Goal: Information Seeking & Learning: Learn about a topic

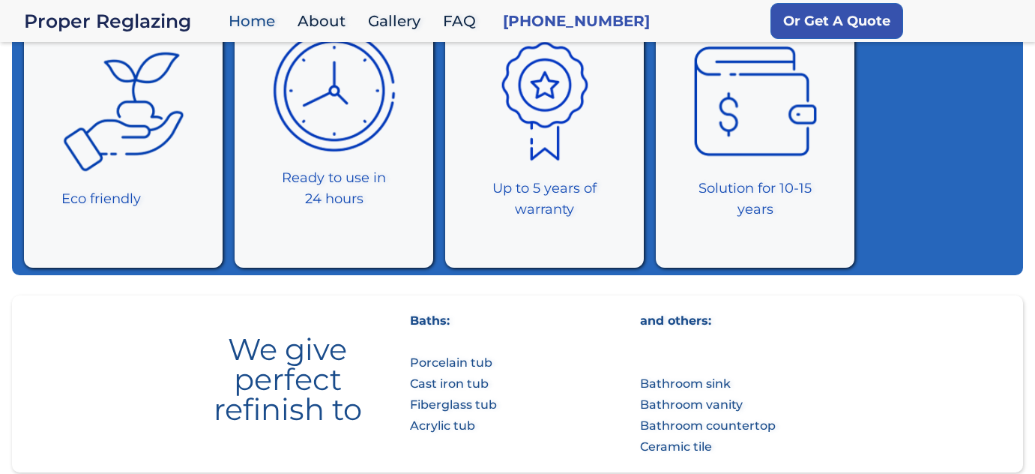
scroll to position [704, 0]
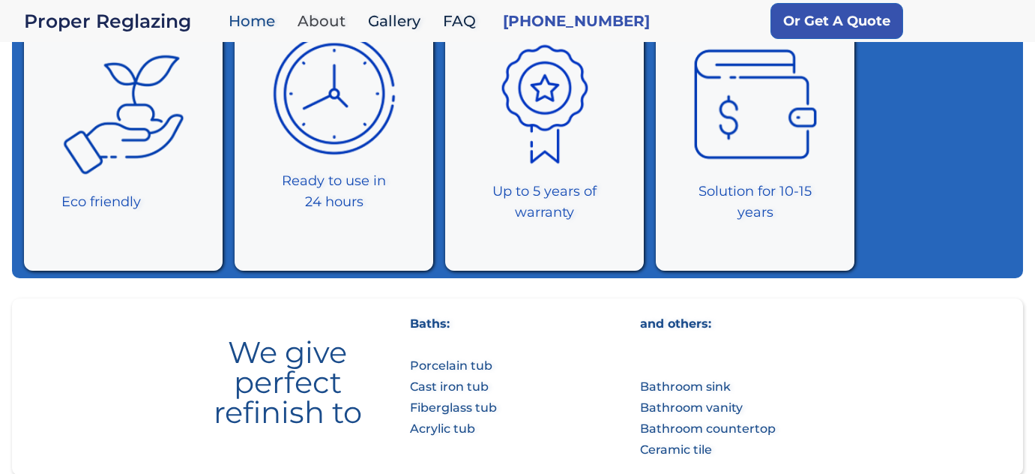
click at [319, 34] on link "About" at bounding box center [325, 21] width 70 height 32
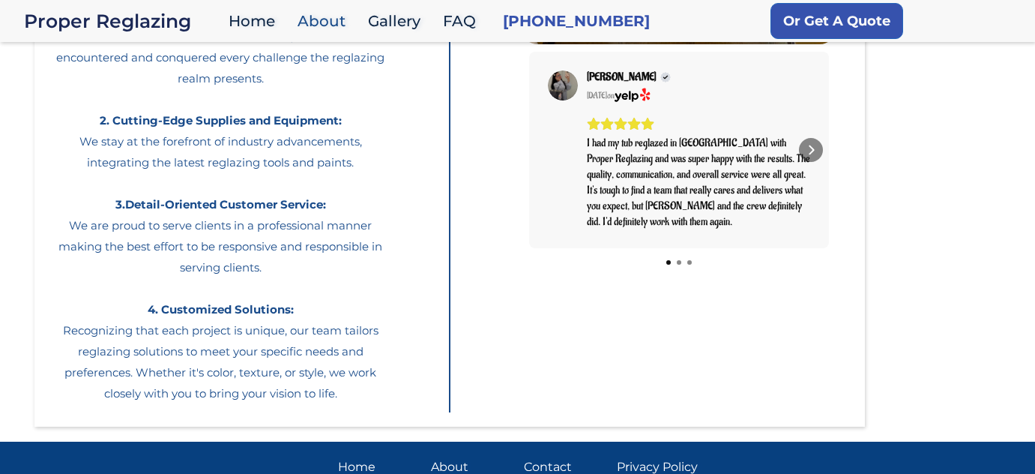
scroll to position [299, 0]
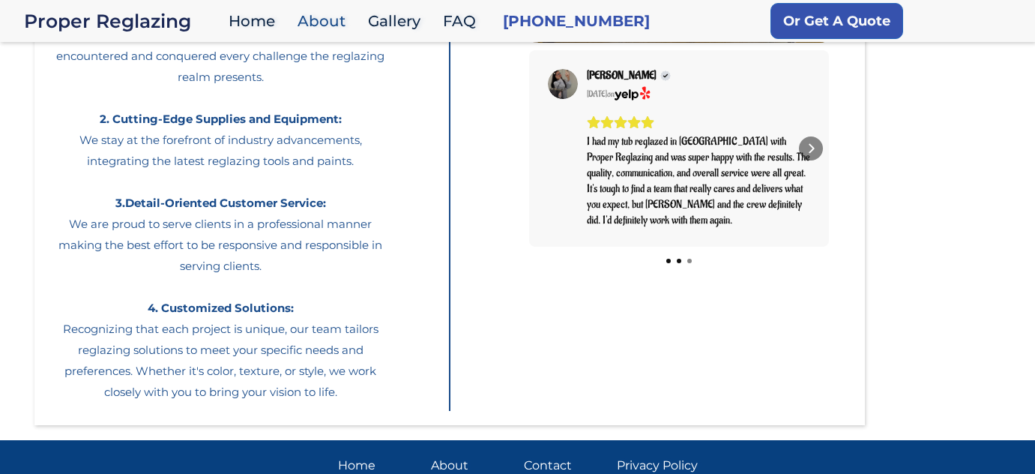
click at [677, 263] on div at bounding box center [679, 261] width 4 height 4
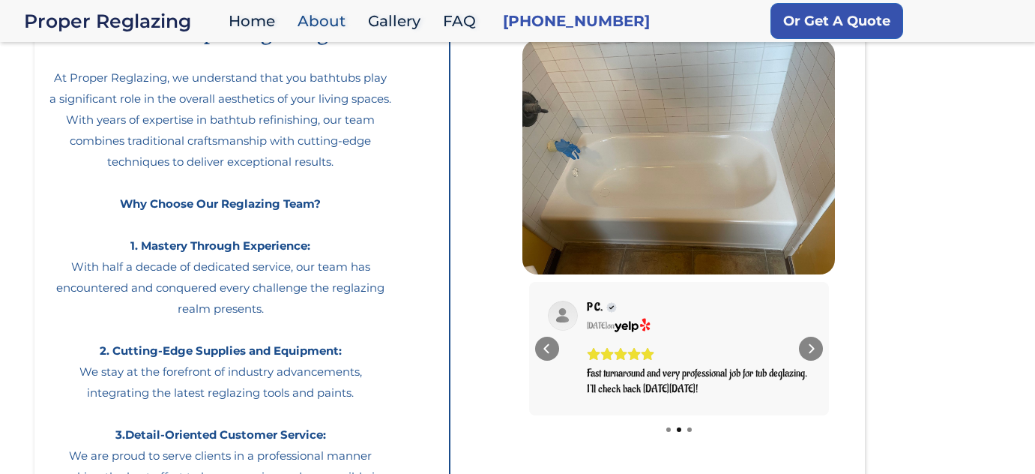
scroll to position [49, 0]
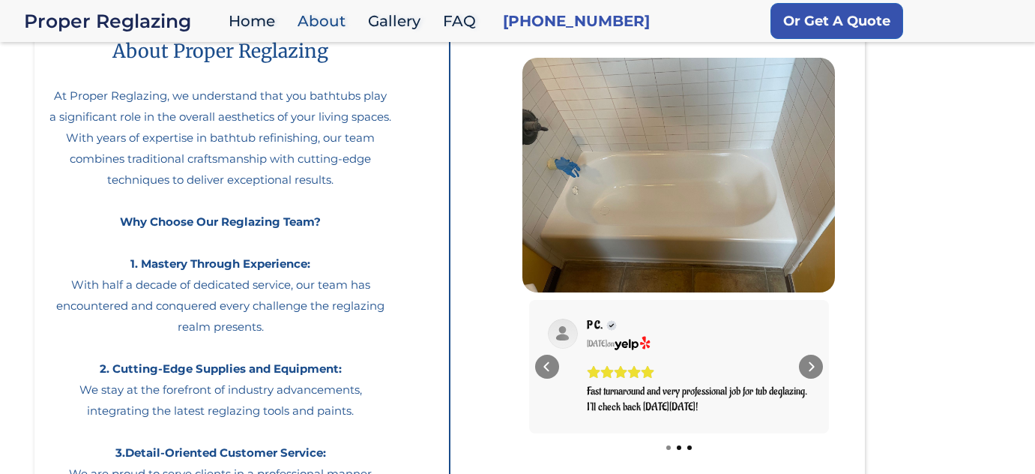
click at [689, 447] on div at bounding box center [689, 447] width 4 height 4
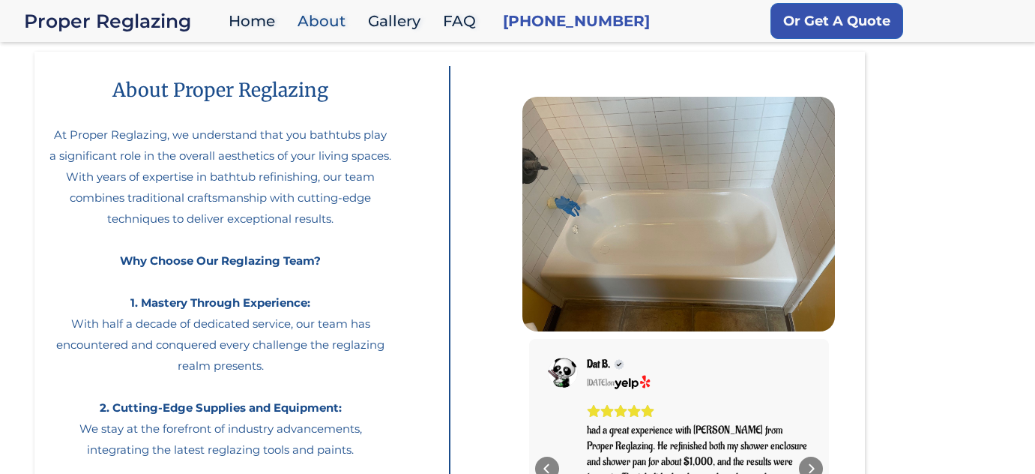
scroll to position [0, 0]
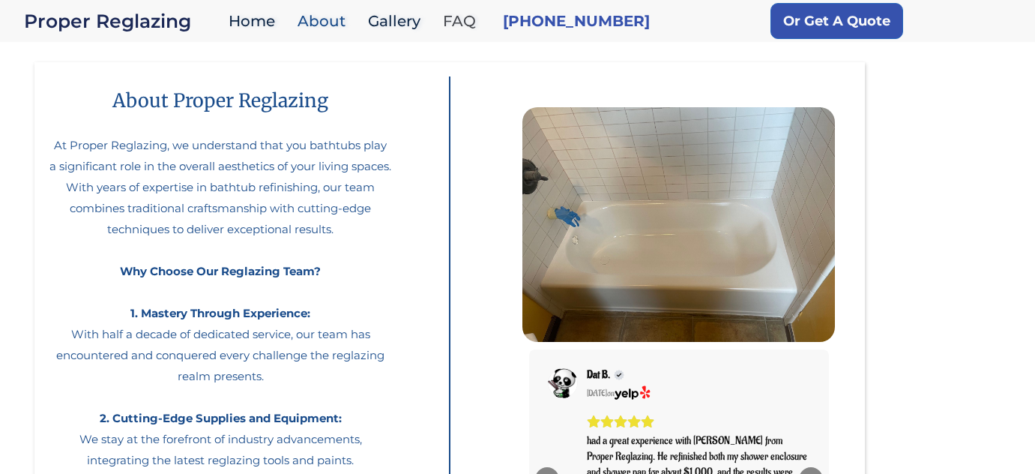
click at [462, 24] on link "FAQ" at bounding box center [462, 21] width 55 height 32
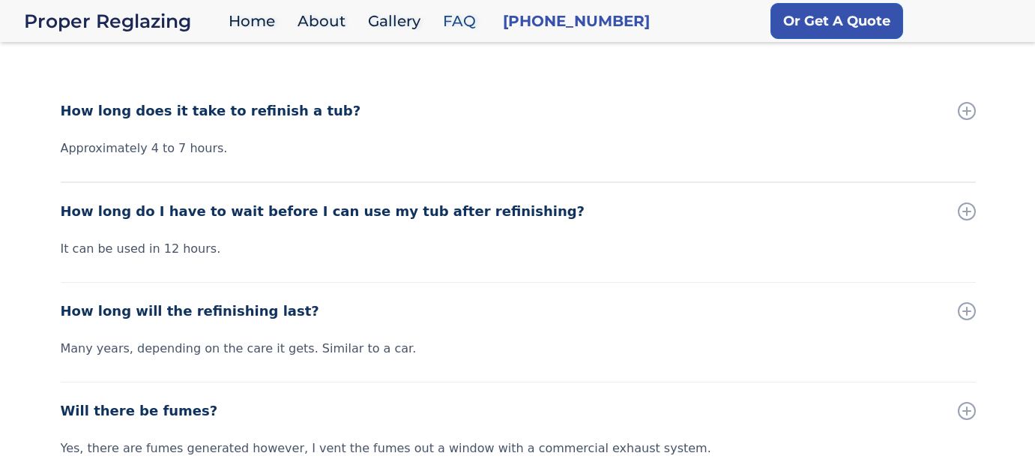
scroll to position [393, 0]
